Goal: Task Accomplishment & Management: Use online tool/utility

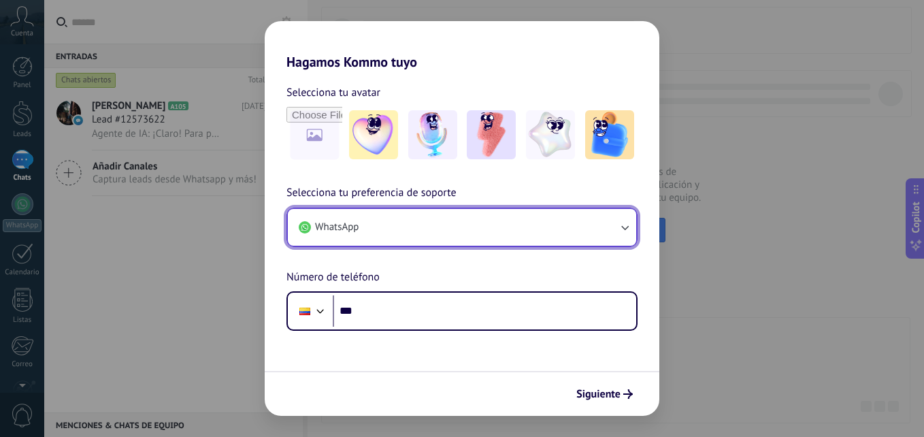
click at [363, 229] on button "WhatsApp" at bounding box center [462, 227] width 348 height 37
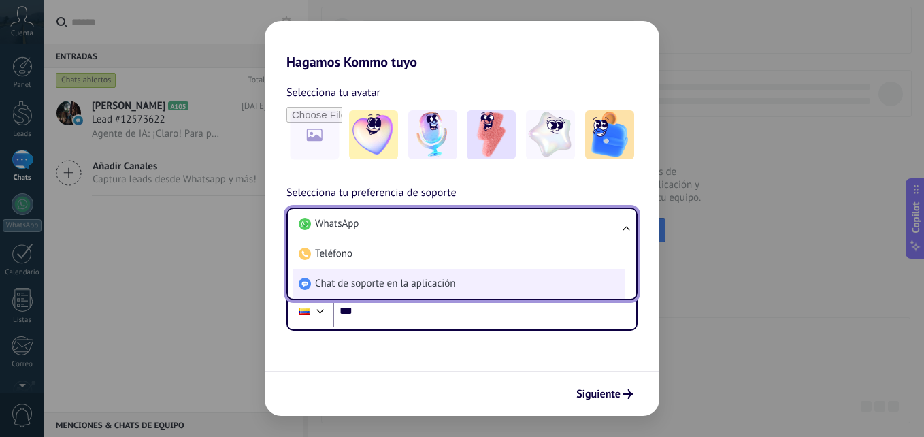
click at [369, 285] on span "Chat de soporte en la aplicación" at bounding box center [385, 284] width 140 height 14
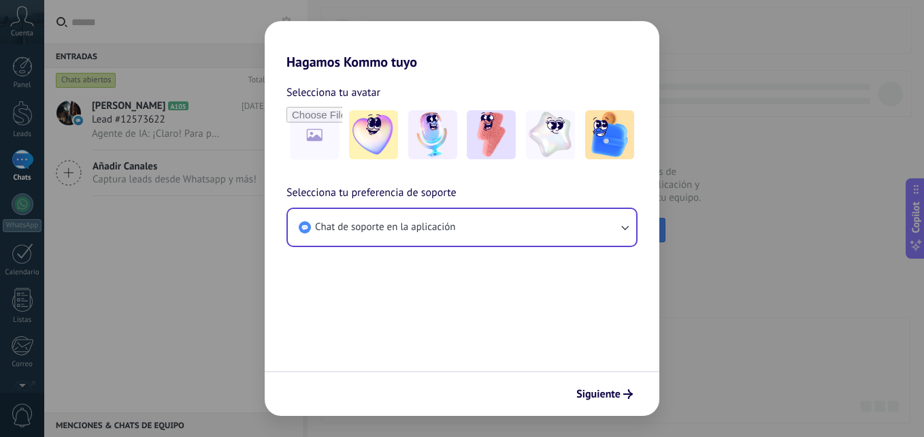
click at [590, 387] on button "Siguiente" at bounding box center [604, 393] width 69 height 23
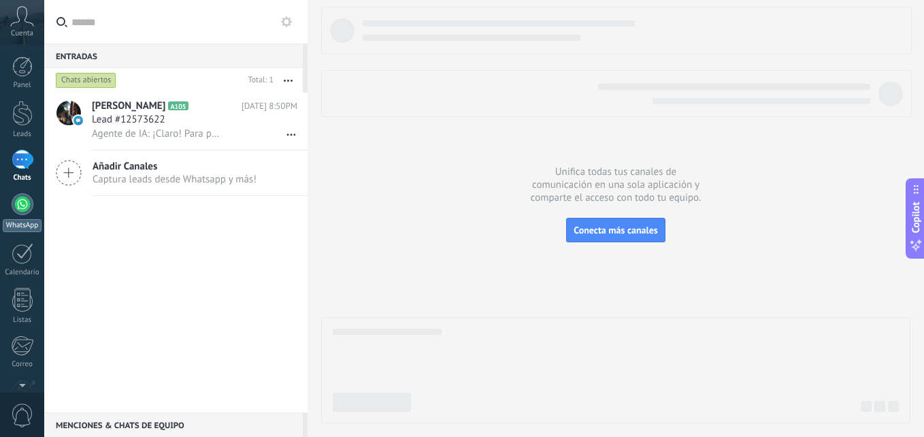
click at [22, 212] on div at bounding box center [23, 204] width 22 height 22
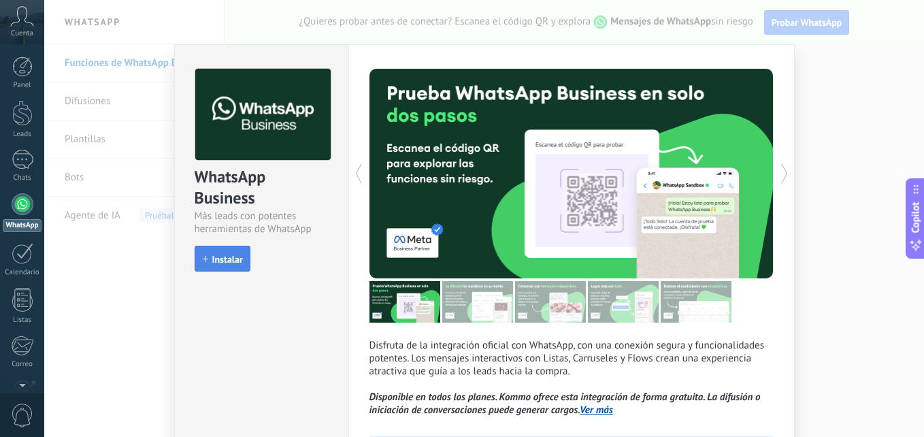
click at [215, 263] on span "Instalar" at bounding box center [227, 259] width 31 height 10
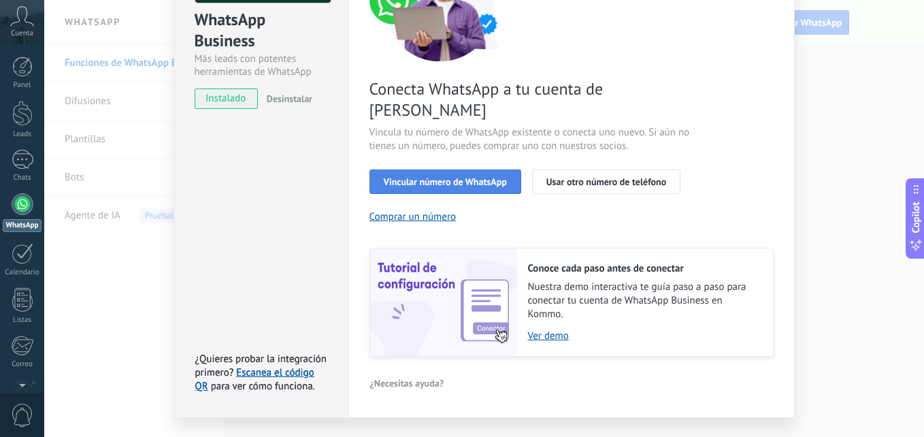
scroll to position [167, 0]
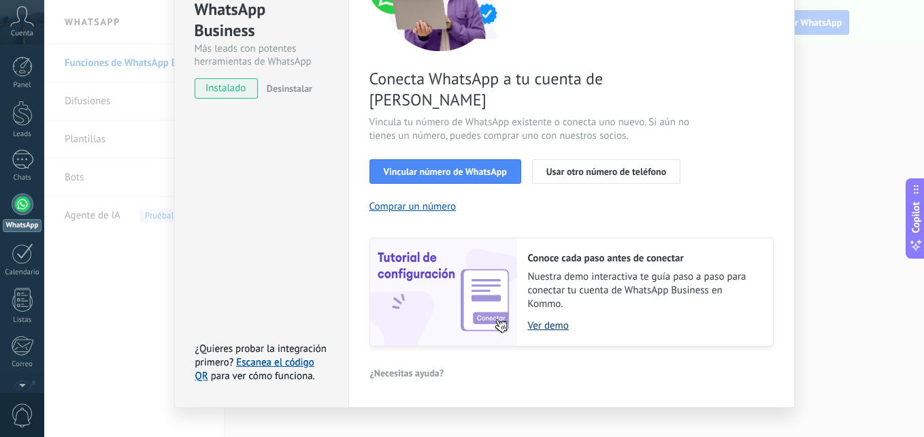
click at [547, 319] on link "Ver demo" at bounding box center [643, 325] width 231 height 13
